Goal: Information Seeking & Learning: Learn about a topic

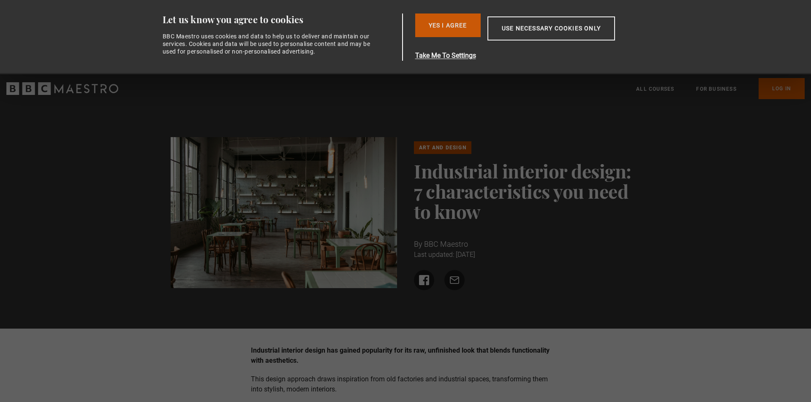
click at [434, 24] on button "Yes I Agree" at bounding box center [447, 26] width 65 height 24
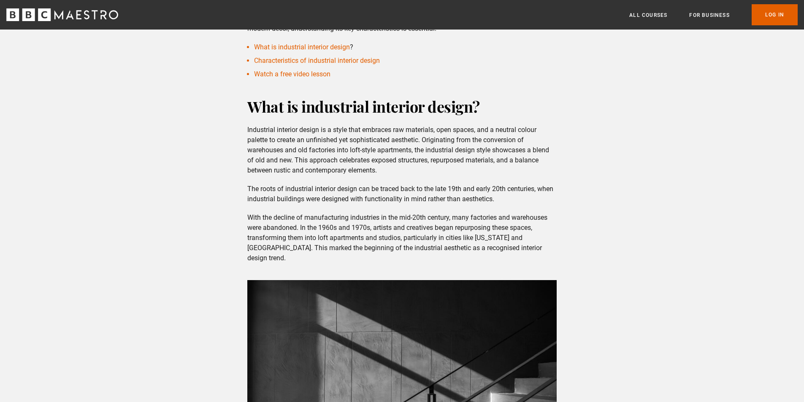
scroll to position [296, 0]
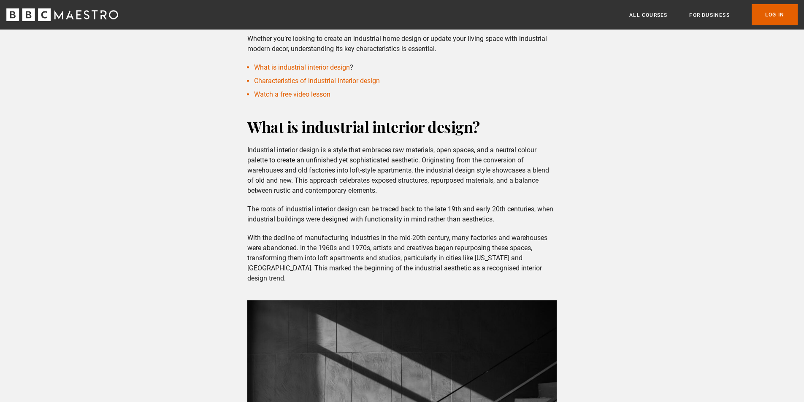
click at [394, 220] on p "The roots of industrial interior design can be traced back to the late 19th and…" at bounding box center [401, 214] width 309 height 20
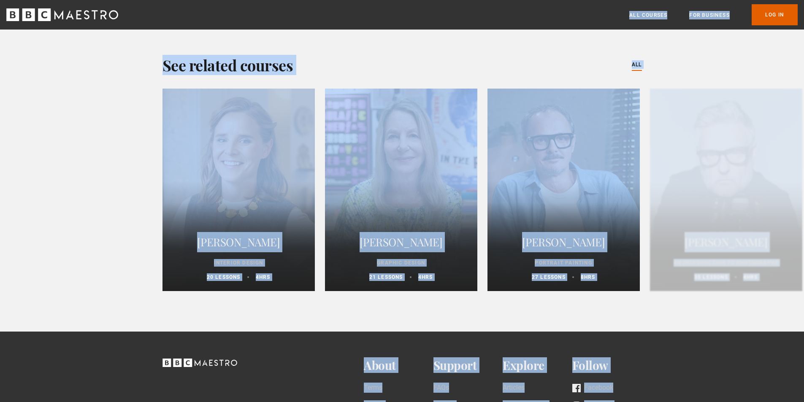
scroll to position [2618, 0]
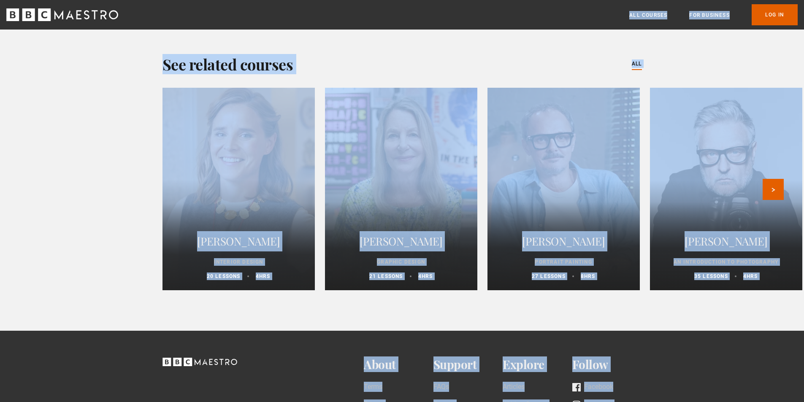
click at [241, 174] on div at bounding box center [239, 189] width 168 height 223
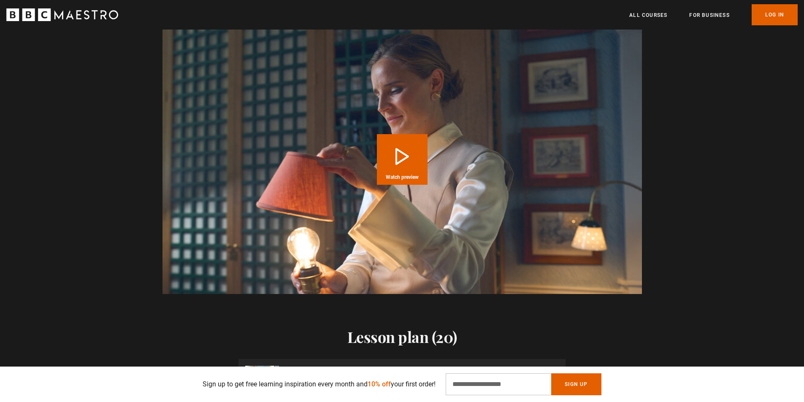
scroll to position [718, 0]
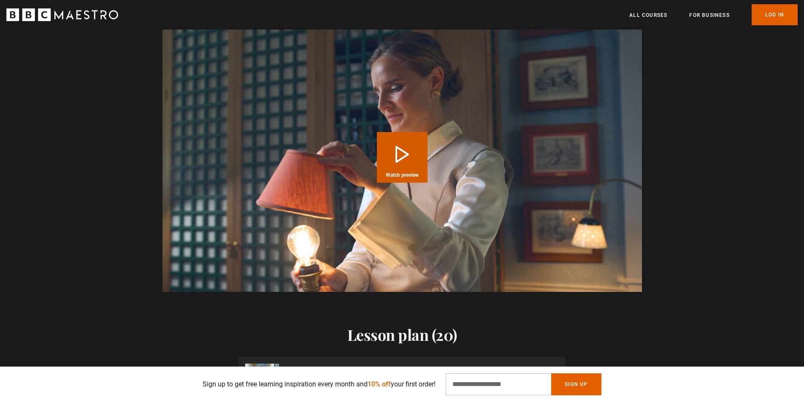
click at [388, 155] on button "Play Course overview for Interior Design with Beata Heuman Watch preview" at bounding box center [402, 157] width 51 height 51
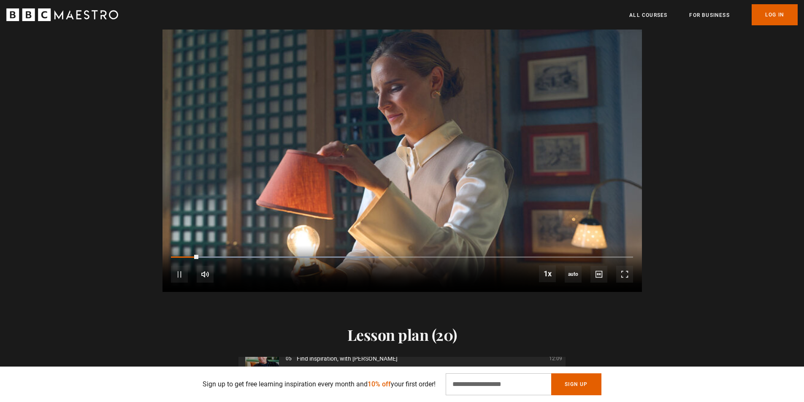
drag, startPoint x: 290, startPoint y: 59, endPoint x: 296, endPoint y: 65, distance: 8.1
click at [290, 59] on video "Video Player" at bounding box center [403, 157] width 480 height 270
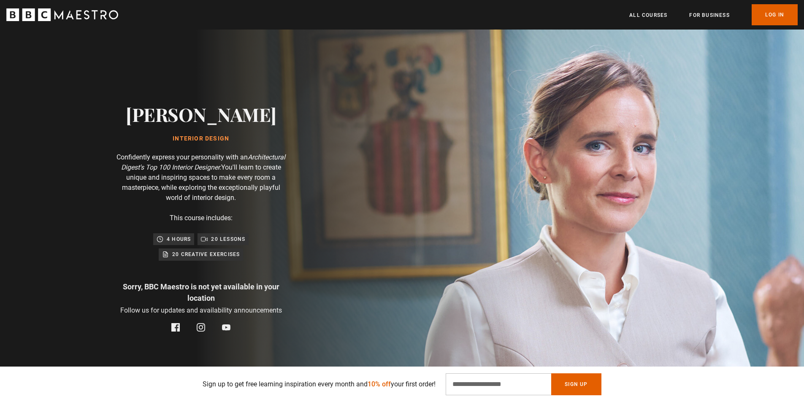
scroll to position [84, 0]
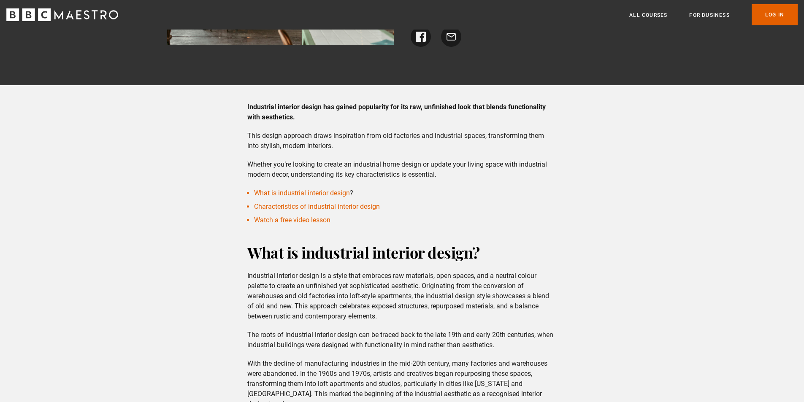
scroll to position [169, 0]
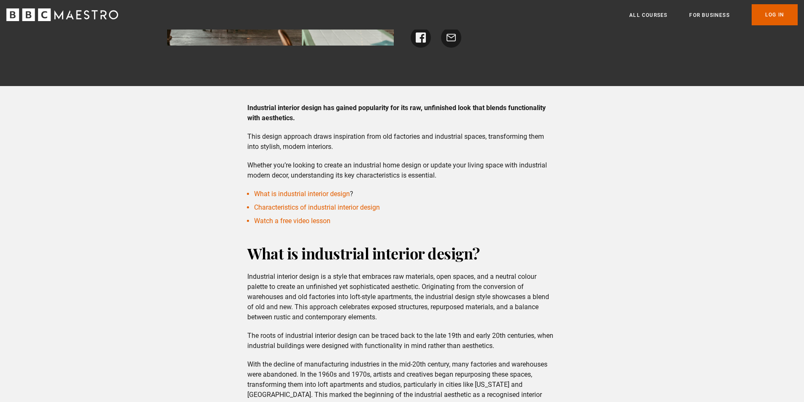
click at [352, 276] on p "Industrial interior design is a style that embraces raw materials, open spaces,…" at bounding box center [401, 297] width 309 height 51
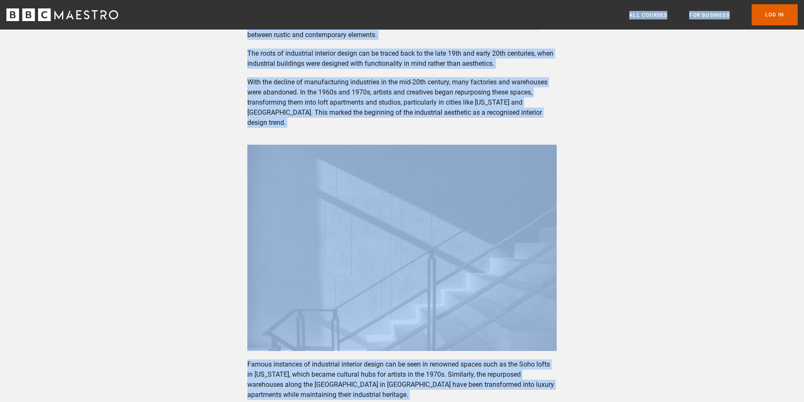
scroll to position [422, 0]
